Goal: Check status

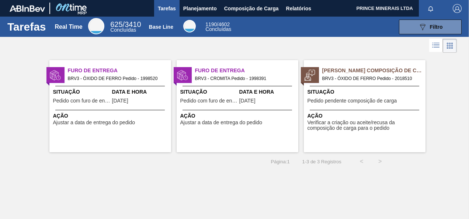
click at [252, 168] on div "Página : 1 1 - 3 de 3 Registros < >" at bounding box center [195, 161] width 390 height 18
click at [193, 11] on span "Planejamento" at bounding box center [200, 8] width 34 height 9
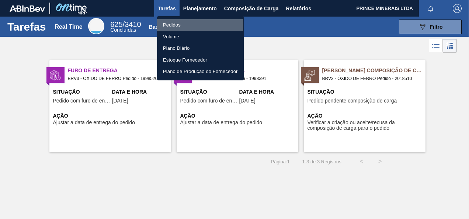
click at [175, 24] on li "Pedidos" at bounding box center [200, 25] width 87 height 12
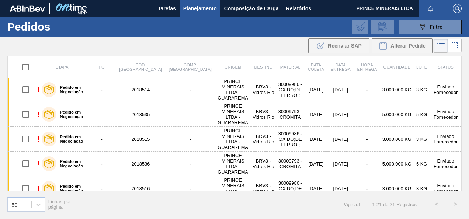
scroll to position [327, 0]
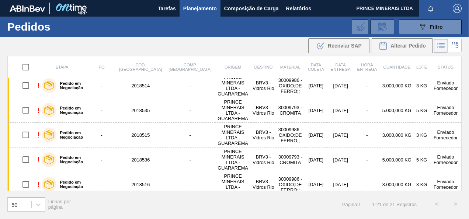
drag, startPoint x: 462, startPoint y: 159, endPoint x: 467, endPoint y: 137, distance: 22.7
click at [467, 137] on div "Etapa PO Cód. Pedido Comp. Carga Origem Destino Material Data coleta Data entre…" at bounding box center [234, 137] width 469 height 162
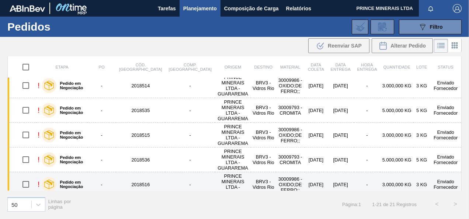
click at [461, 172] on td "Enviado Fornecedor" at bounding box center [445, 184] width 31 height 25
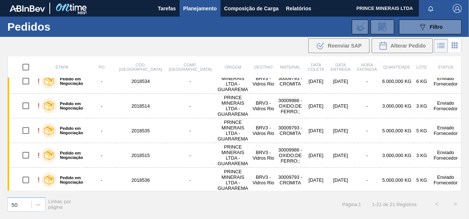
scroll to position [327, 0]
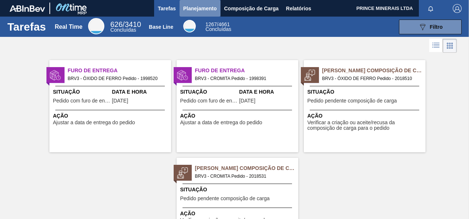
click at [202, 8] on span "Planejamento" at bounding box center [200, 8] width 34 height 9
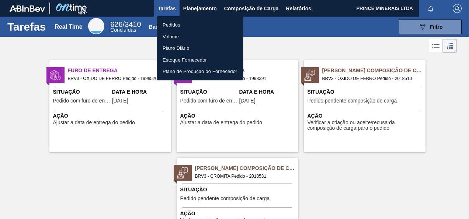
click at [176, 25] on li "Pedidos" at bounding box center [200, 25] width 87 height 12
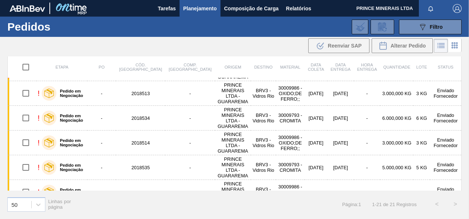
scroll to position [277, 0]
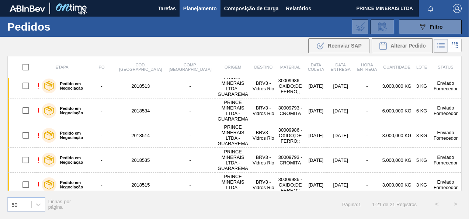
drag, startPoint x: 462, startPoint y: 173, endPoint x: 462, endPoint y: 177, distance: 3.7
click at [462, 177] on div "Etapa PO Cód. Pedido Comp. Carga Origem Destino Material Data coleta Data entre…" at bounding box center [234, 137] width 469 height 162
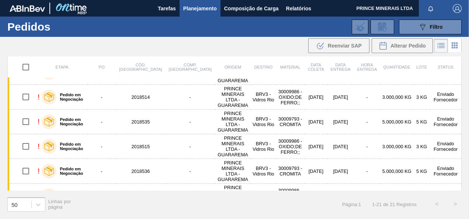
scroll to position [327, 0]
